Goal: Transaction & Acquisition: Register for event/course

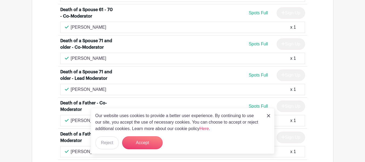
scroll to position [919, 0]
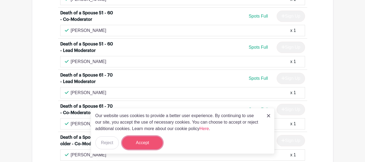
click at [132, 137] on button "Accept" at bounding box center [142, 142] width 41 height 13
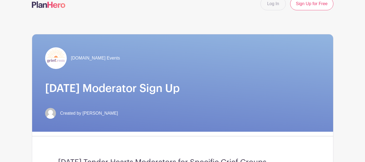
scroll to position [0, 0]
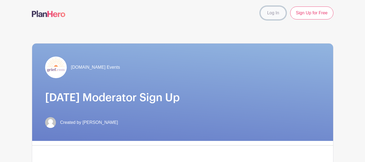
click at [273, 15] on link "Log In" at bounding box center [273, 12] width 25 height 13
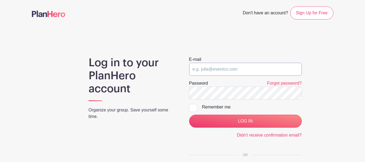
click at [211, 70] on input "email" at bounding box center [245, 69] width 113 height 13
type input "[EMAIL_ADDRESS][DOMAIN_NAME]"
click at [22, 90] on main "Don't have an account? Sign Up for Free Log in to your PlanHero account Organiz…" at bounding box center [182, 109] width 365 height 219
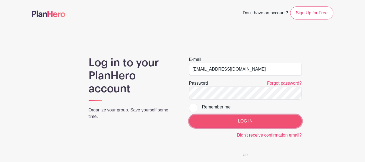
click at [215, 120] on input "LOG IN" at bounding box center [245, 121] width 113 height 13
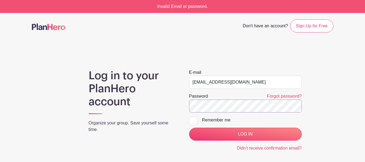
click at [204, 98] on div "Password Forgot password?" at bounding box center [245, 102] width 113 height 19
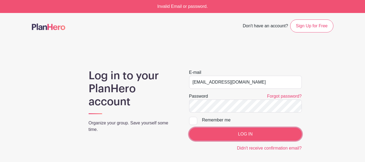
click at [218, 133] on input "LOG IN" at bounding box center [245, 134] width 113 height 13
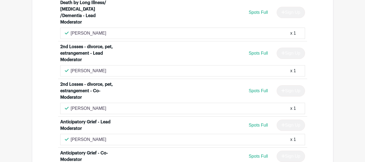
scroll to position [1487, 0]
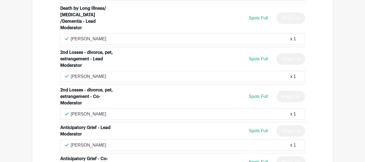
click at [84, 124] on div "Anticipatory Grief - Lead Moderator" at bounding box center [87, 130] width 55 height 13
click at [258, 128] on span "Spots Full" at bounding box center [258, 130] width 19 height 5
click at [98, 124] on div "Anticipatory Grief - Lead Moderator" at bounding box center [87, 130] width 55 height 13
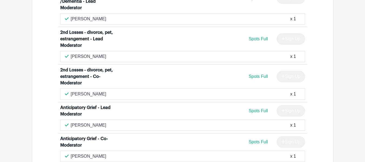
scroll to position [1514, 0]
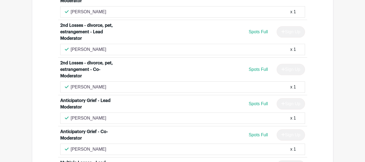
click at [76, 97] on div "Anticipatory Grief - Lead Moderator" at bounding box center [87, 103] width 55 height 13
click at [77, 97] on div "Anticipatory Grief - Lead Moderator" at bounding box center [87, 103] width 55 height 13
click at [80, 97] on div "Anticipatory Grief - Lead Moderator" at bounding box center [87, 103] width 55 height 13
drag, startPoint x: 321, startPoint y: 46, endPoint x: 319, endPoint y: 45, distance: 3.1
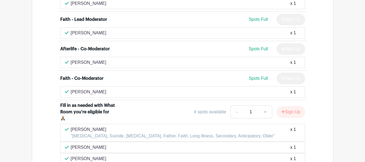
scroll to position [1904, 0]
